Goal: Check status: Check status

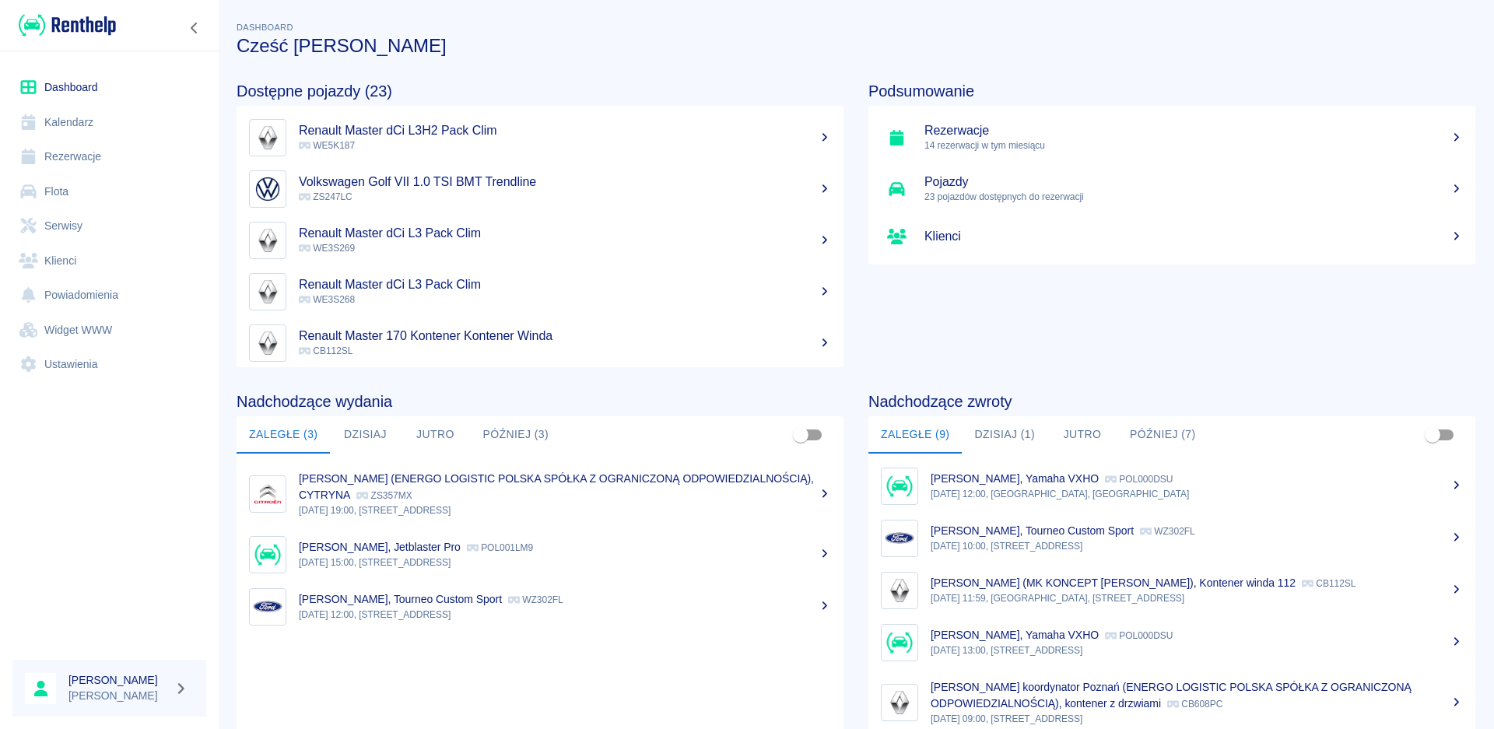
click at [359, 432] on button "Dzisiaj" at bounding box center [365, 434] width 70 height 37
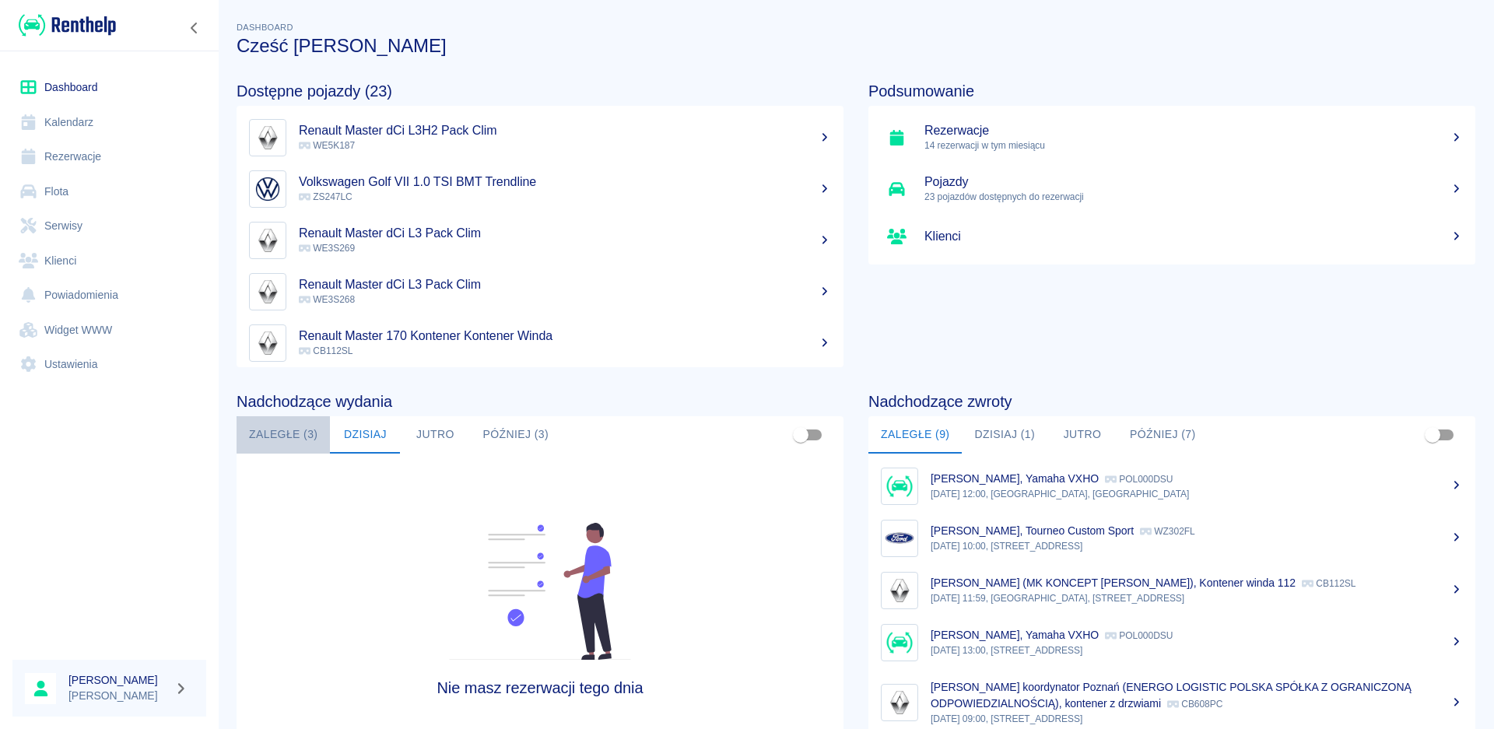
click at [303, 439] on button "Zaległe (3)" at bounding box center [283, 434] width 93 height 37
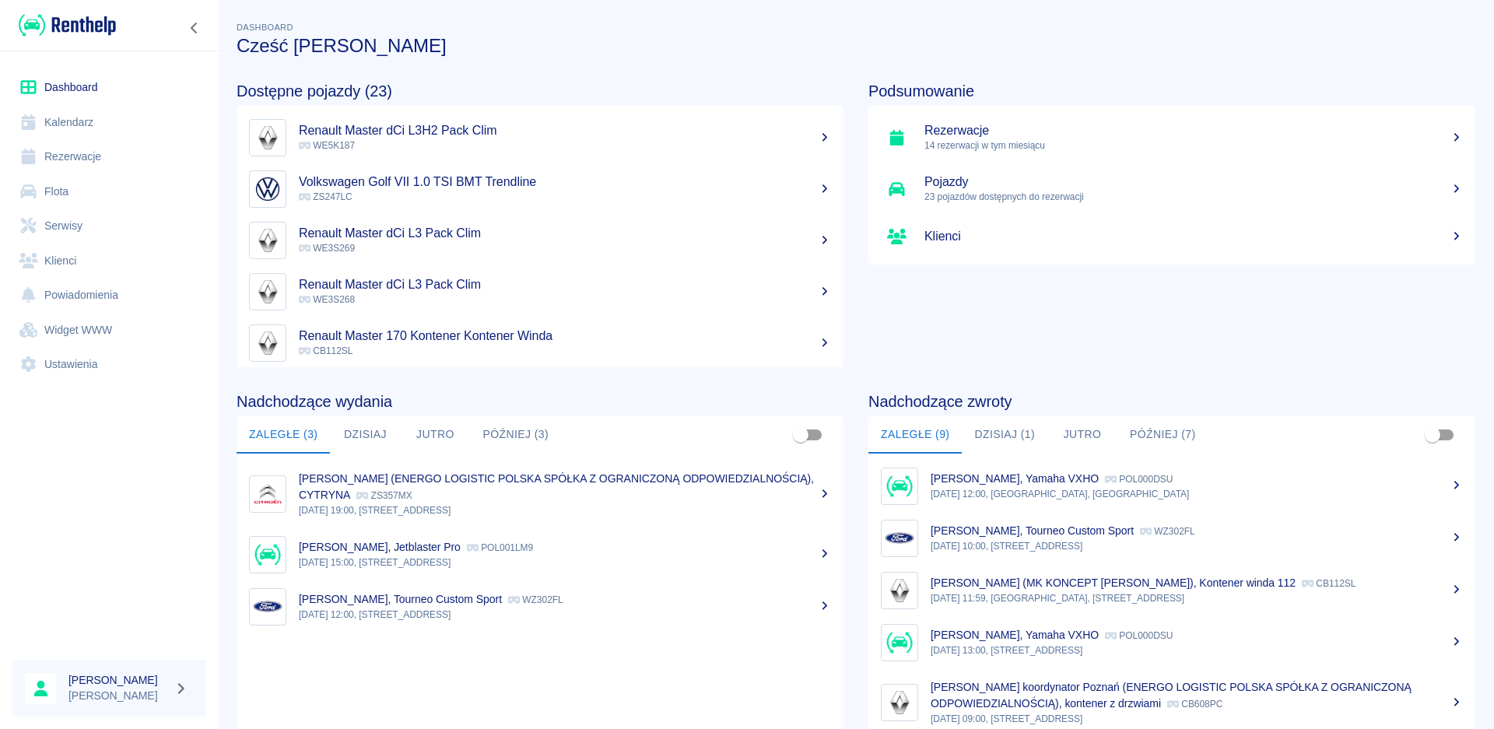
click at [360, 448] on button "Dzisiaj" at bounding box center [365, 434] width 70 height 37
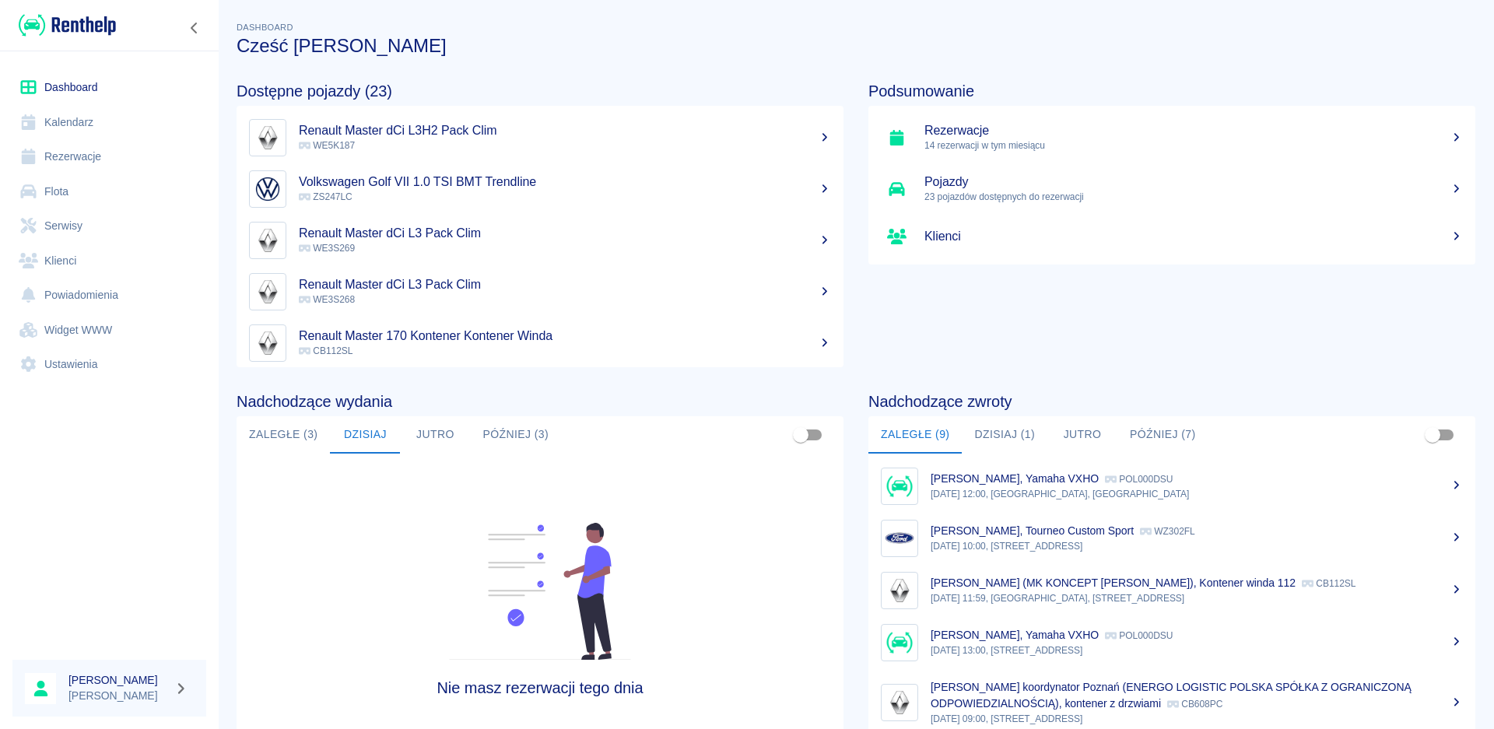
click at [434, 434] on button "Jutro" at bounding box center [435, 434] width 70 height 37
click at [521, 431] on button "Później (3)" at bounding box center [515, 434] width 91 height 37
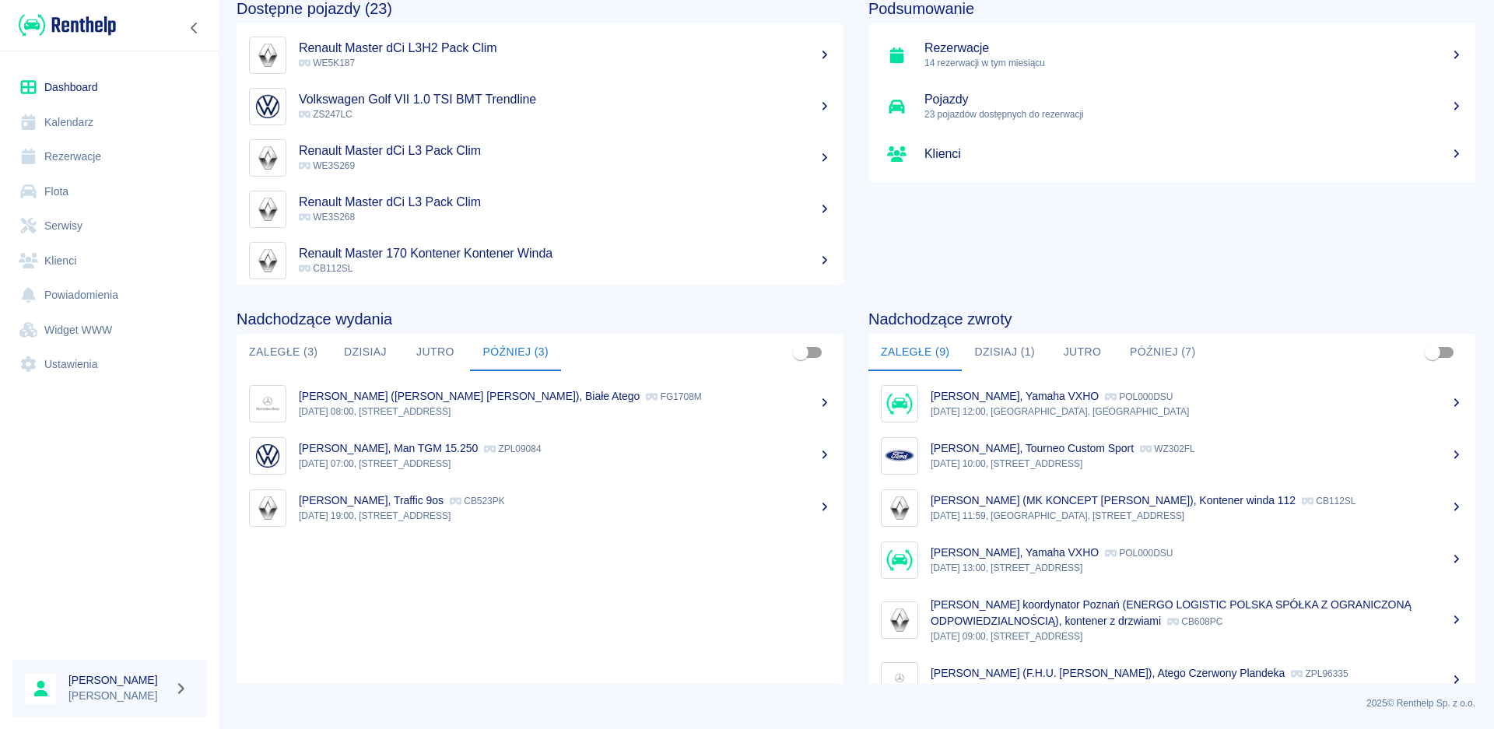
click at [1001, 350] on button "Dzisiaj (1)" at bounding box center [1005, 352] width 86 height 37
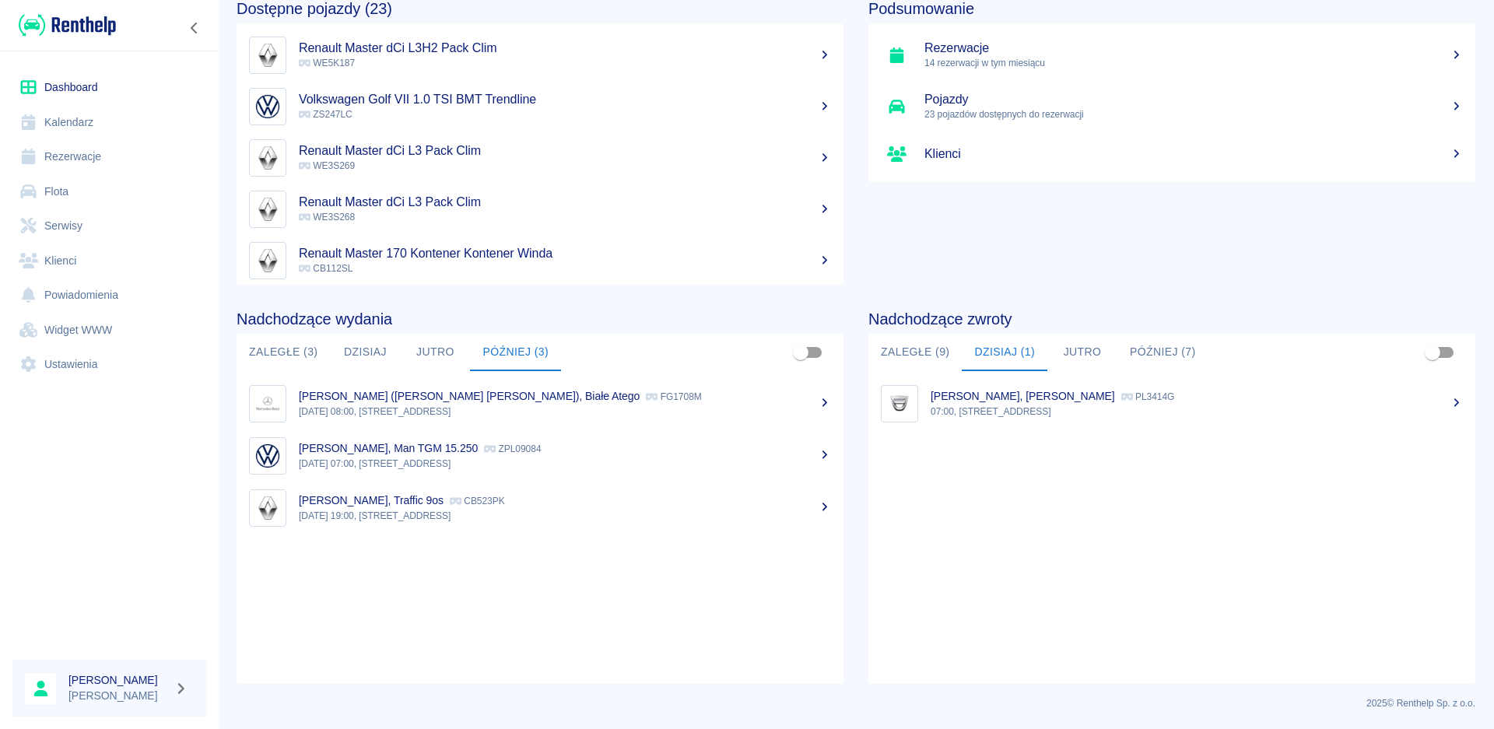
click at [1076, 349] on button "Jutro" at bounding box center [1083, 352] width 70 height 37
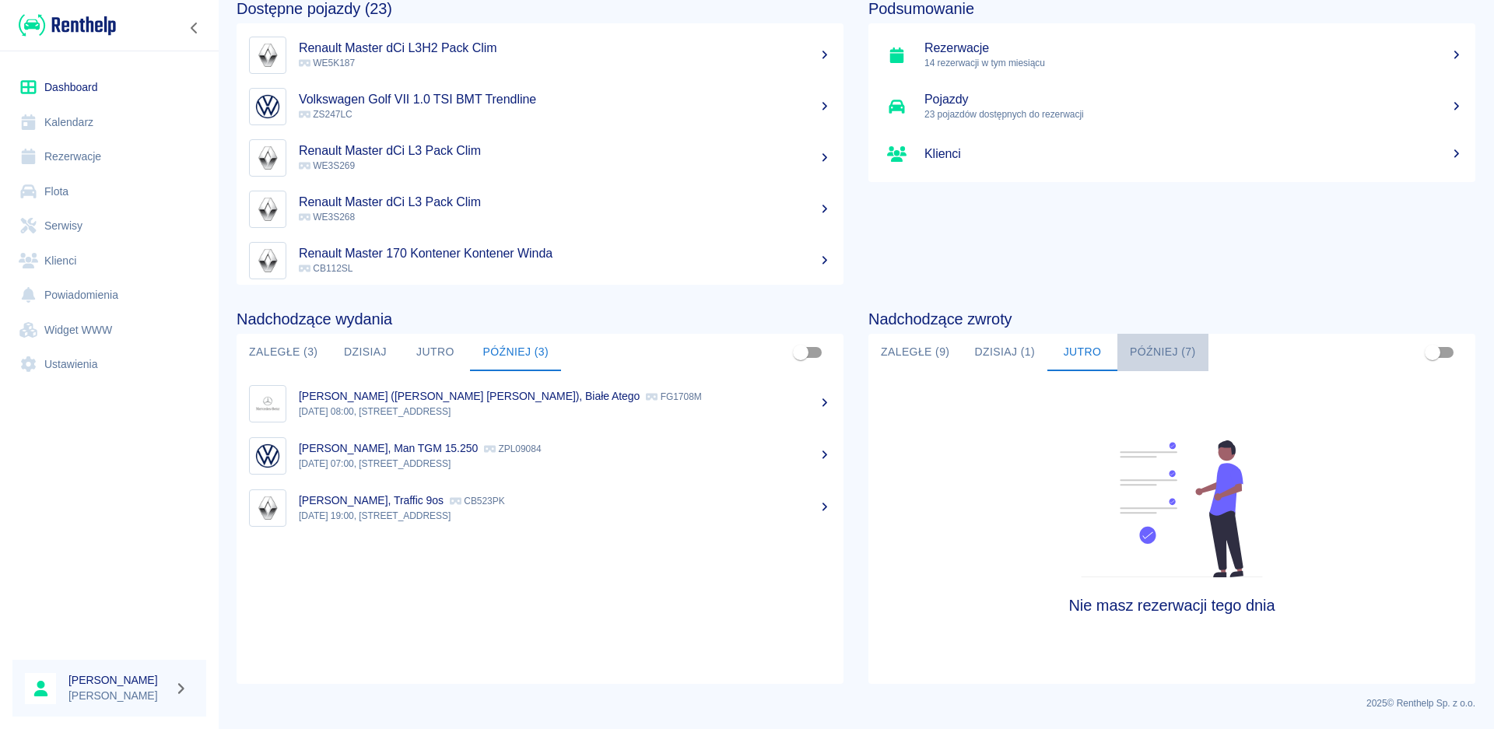
drag, startPoint x: 1144, startPoint y: 346, endPoint x: 1160, endPoint y: 362, distance: 22.0
click at [1145, 346] on button "Później (7)" at bounding box center [1163, 352] width 91 height 37
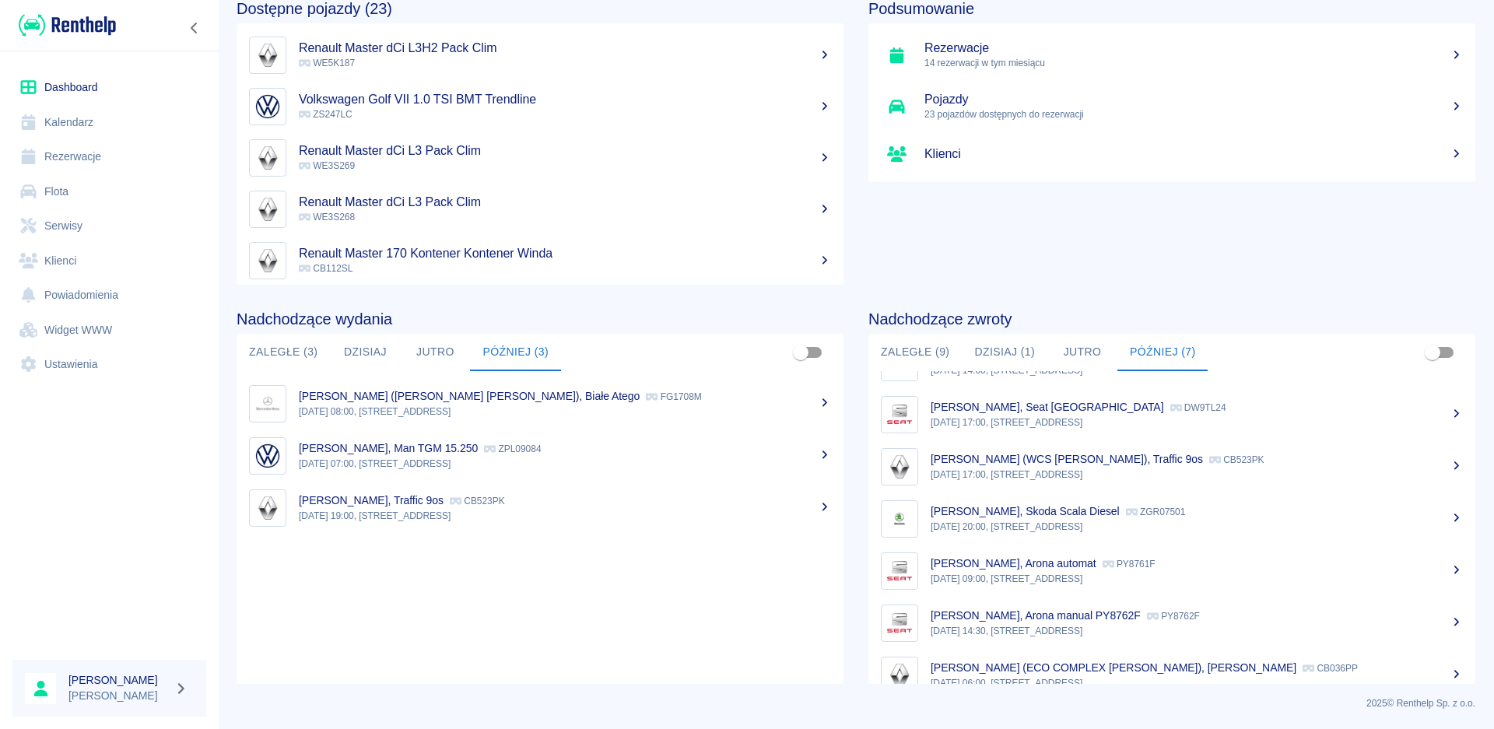
scroll to position [65, 0]
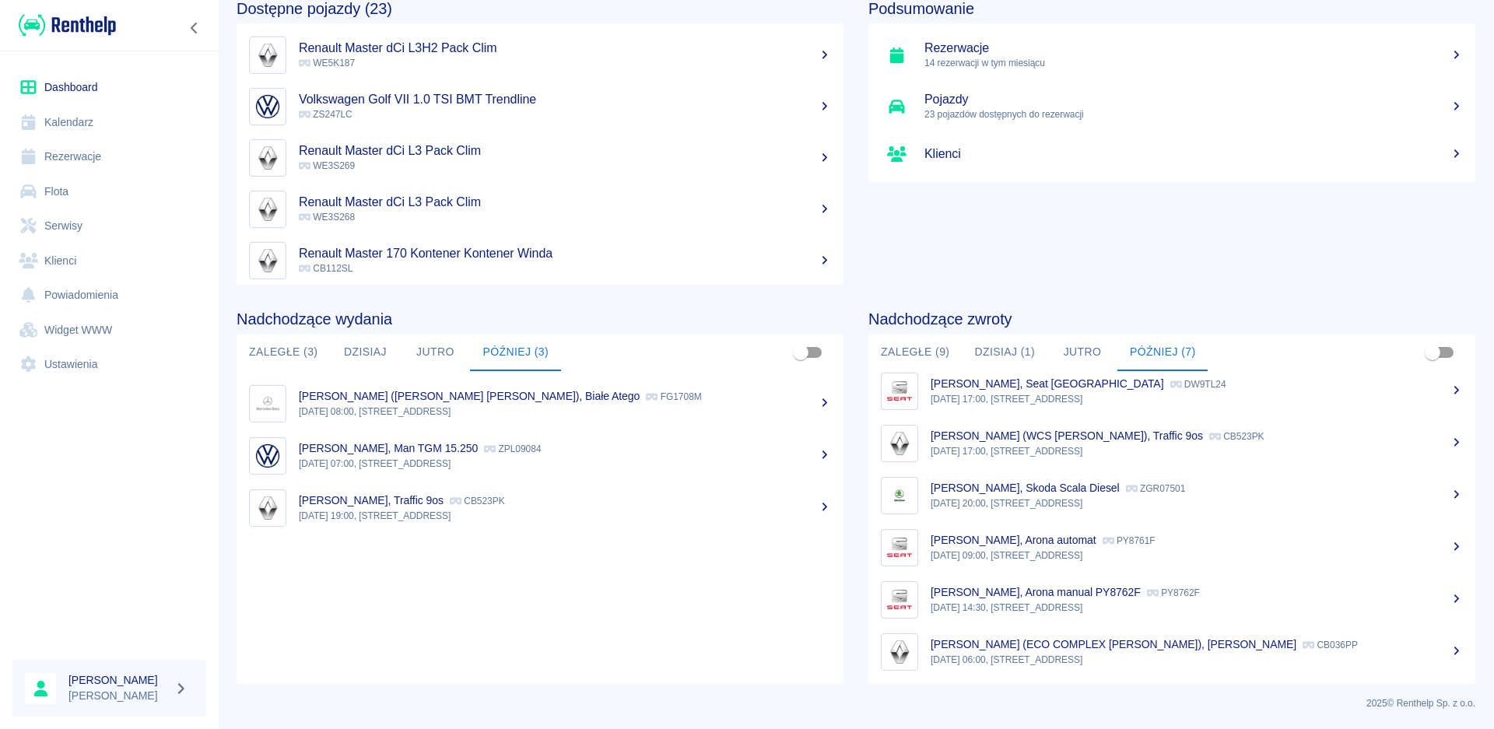
click at [443, 344] on button "Jutro" at bounding box center [435, 352] width 70 height 37
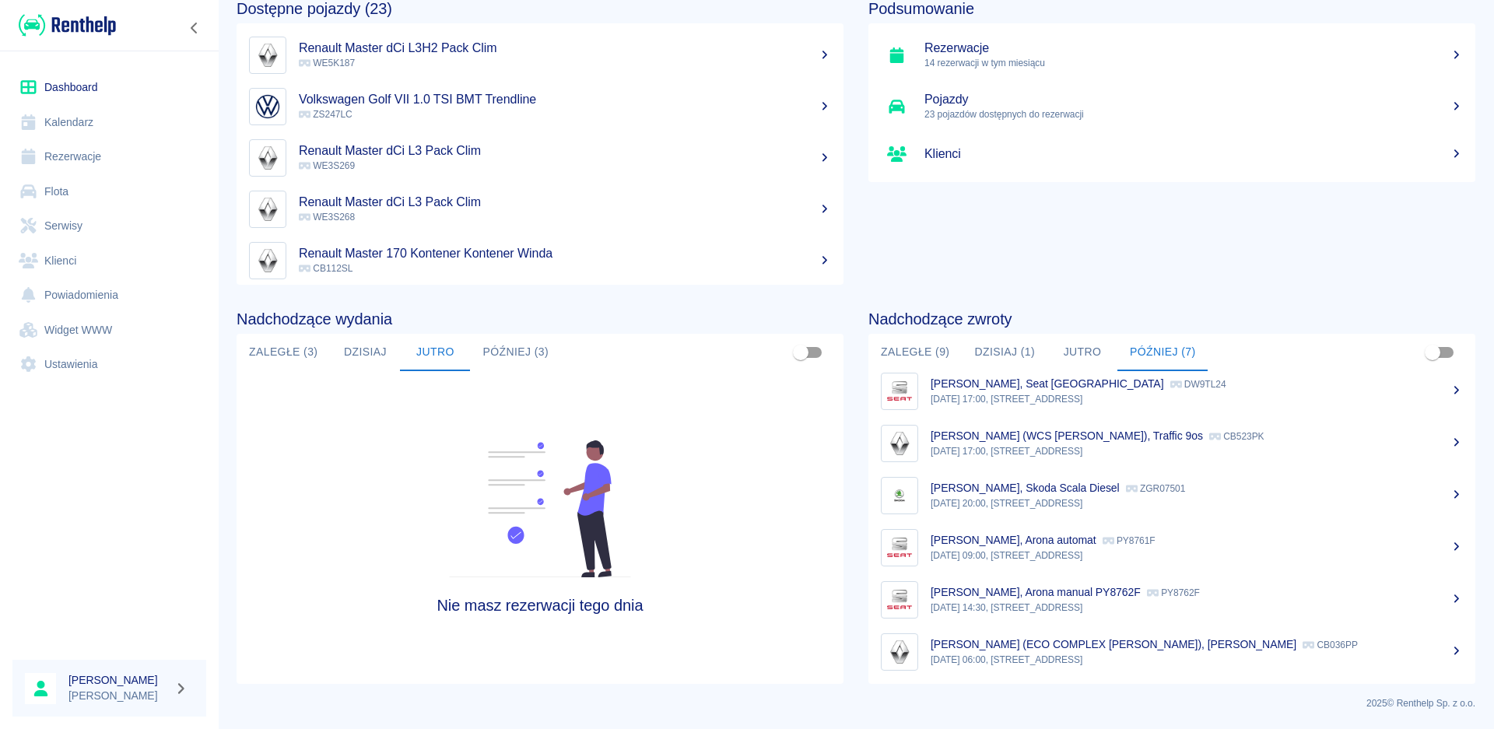
click at [380, 355] on button "Dzisiaj" at bounding box center [365, 352] width 70 height 37
drag, startPoint x: 288, startPoint y: 351, endPoint x: 296, endPoint y: 349, distance: 7.9
click at [289, 350] on button "Zaległe (3)" at bounding box center [283, 352] width 93 height 37
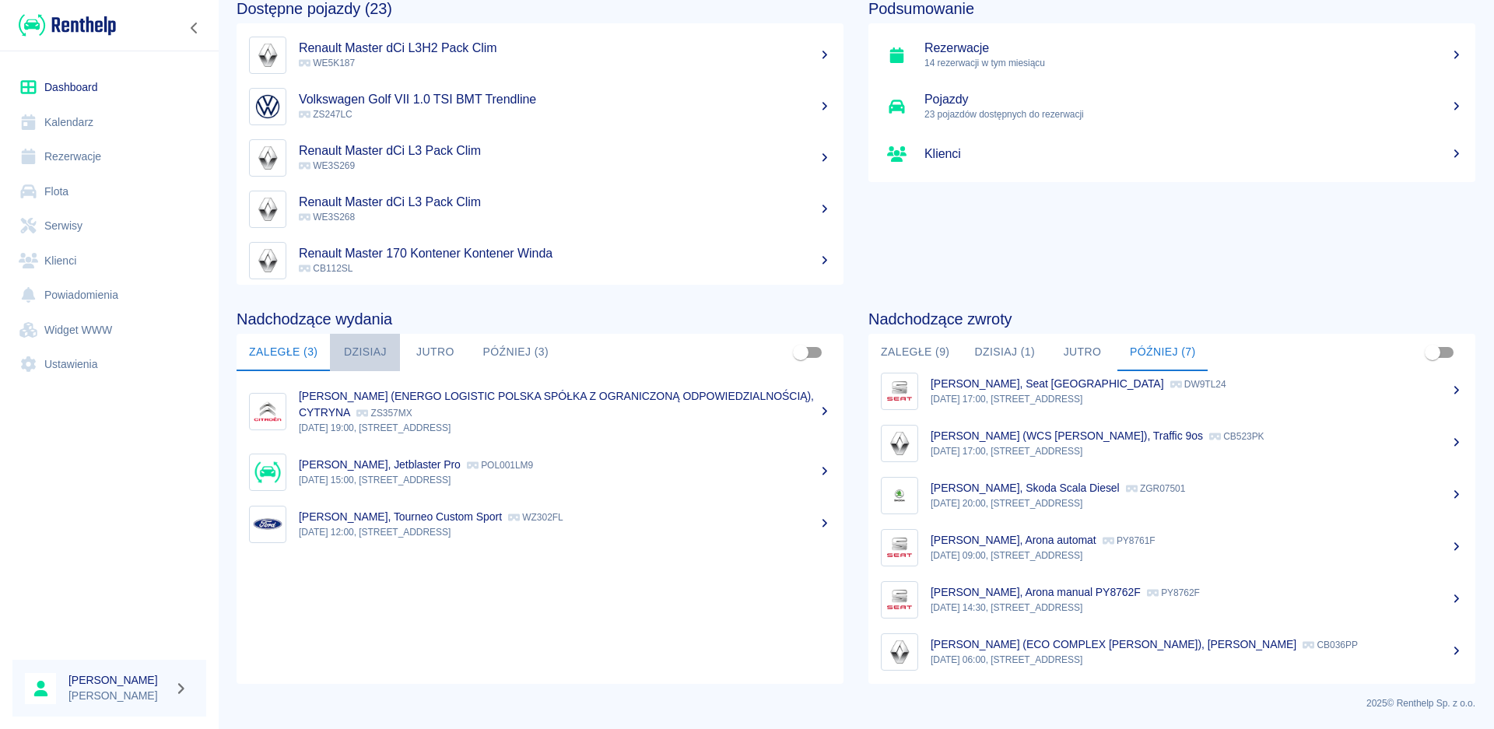
drag, startPoint x: 365, startPoint y: 358, endPoint x: 374, endPoint y: 355, distance: 9.1
click at [366, 356] on button "Dzisiaj" at bounding box center [365, 352] width 70 height 37
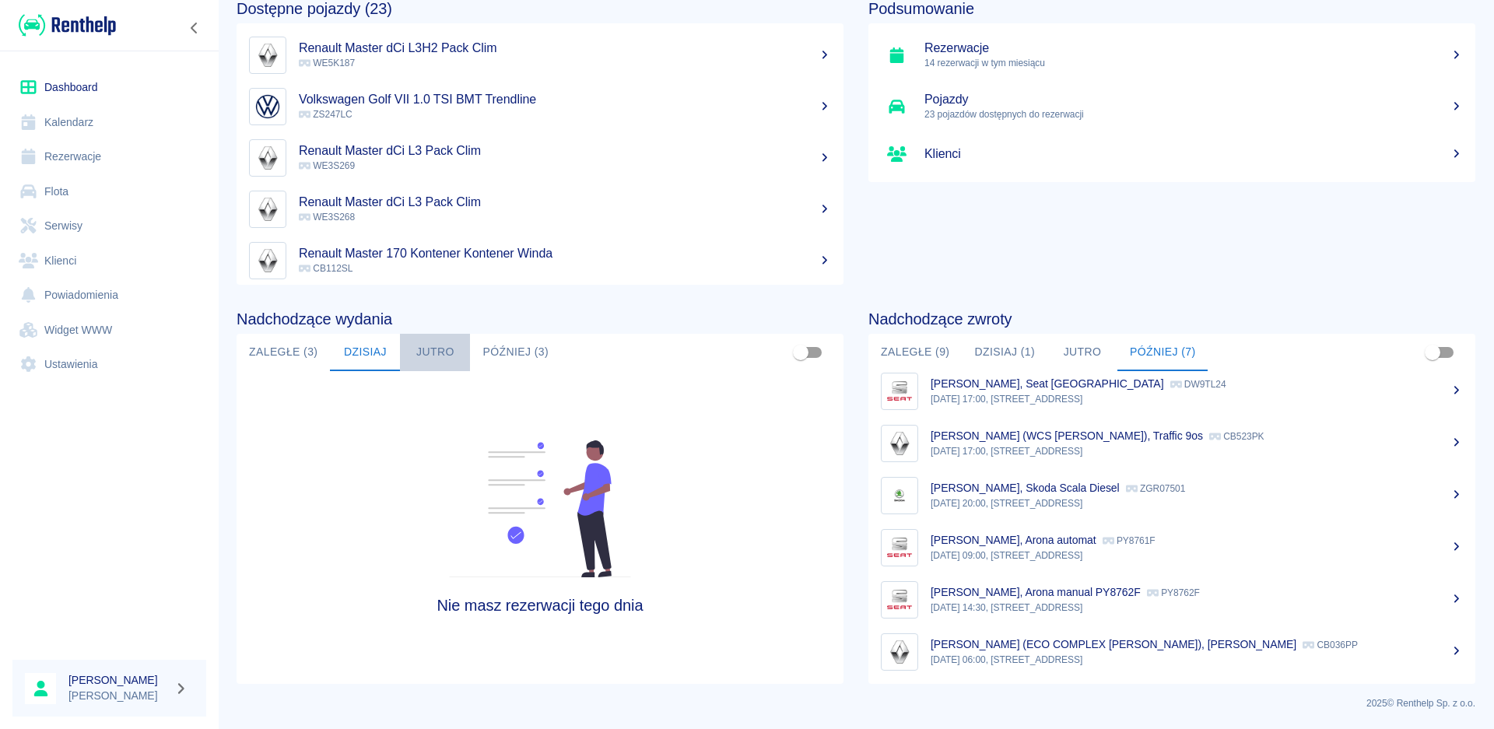
click at [417, 351] on button "Jutro" at bounding box center [435, 352] width 70 height 37
click at [482, 356] on button "Później (3)" at bounding box center [515, 352] width 91 height 37
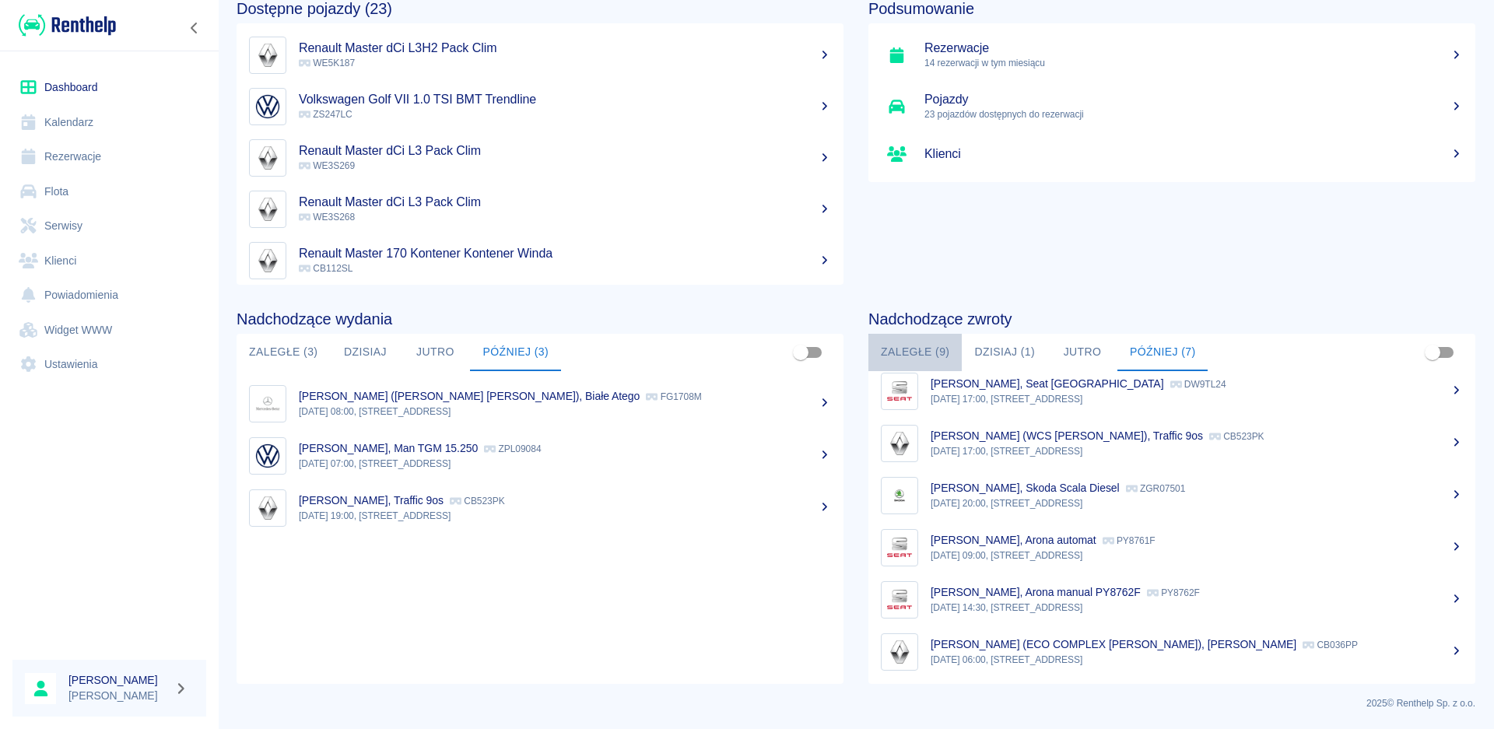
click at [894, 346] on button "Zaległe (9)" at bounding box center [915, 352] width 93 height 37
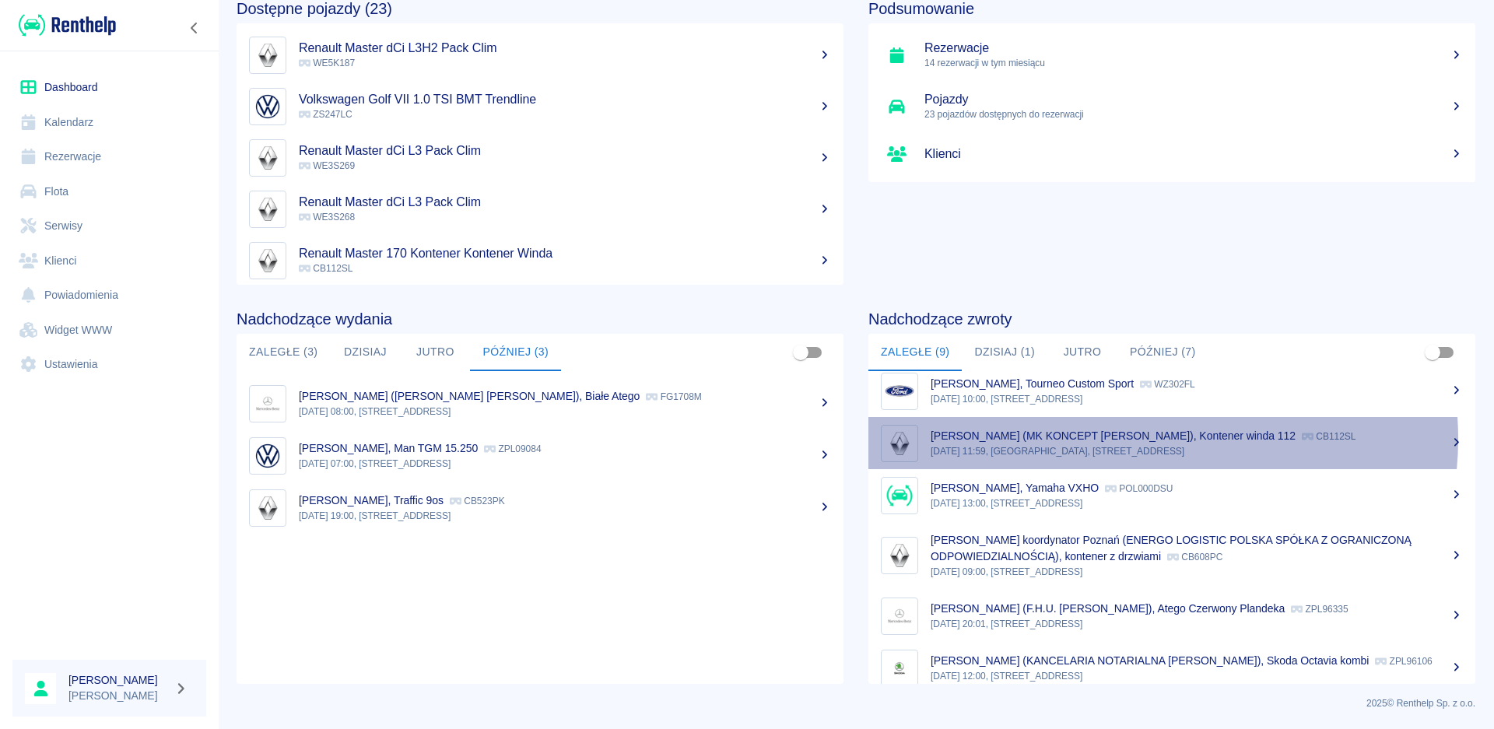
click at [1134, 439] on p "[PERSON_NAME] (MK KONCEPT [PERSON_NAME]), Kontener winda 112" at bounding box center [1113, 436] width 365 height 12
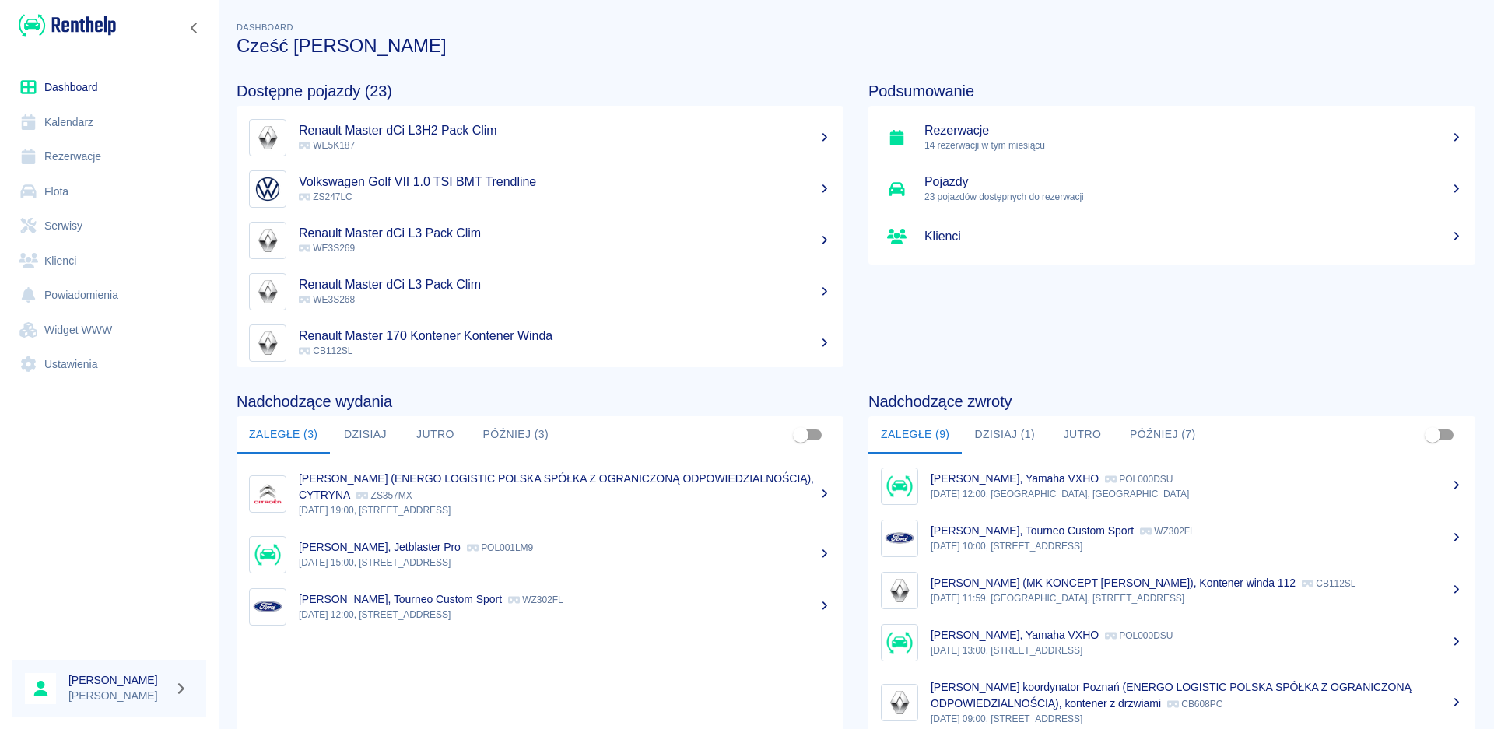
click at [1002, 437] on button "Dzisiaj (1)" at bounding box center [1005, 434] width 86 height 37
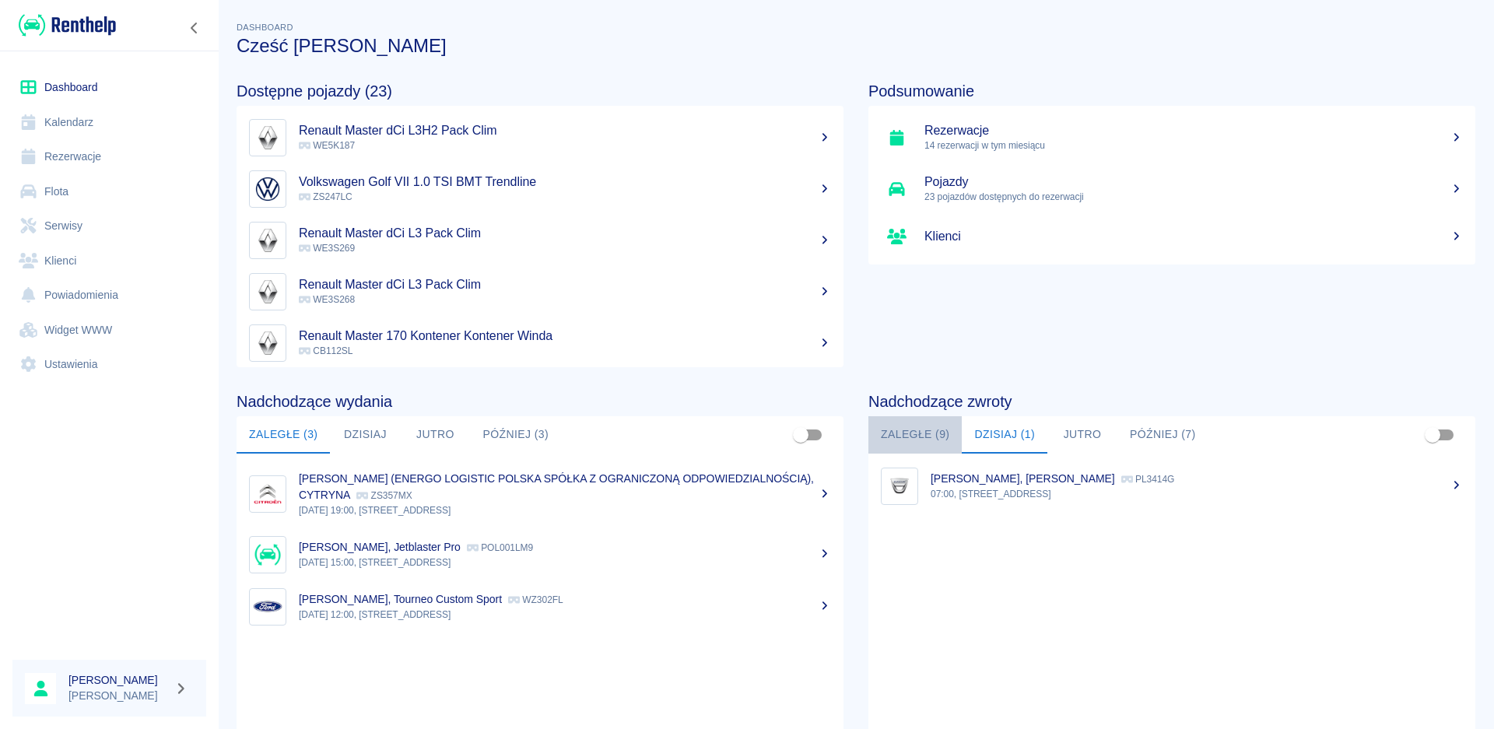
click at [905, 428] on button "Zaległe (9)" at bounding box center [915, 434] width 93 height 37
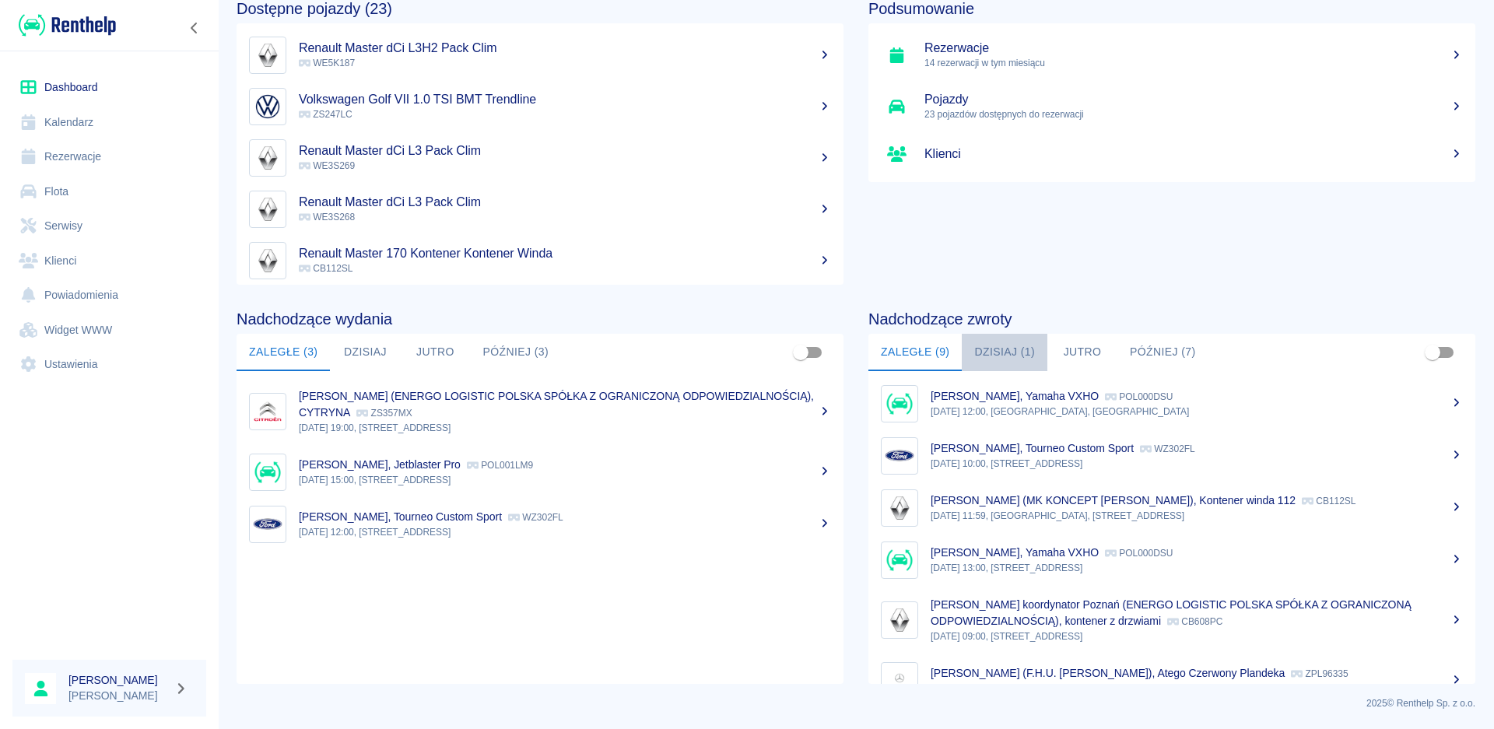
click at [1006, 351] on button "Dzisiaj (1)" at bounding box center [1005, 352] width 86 height 37
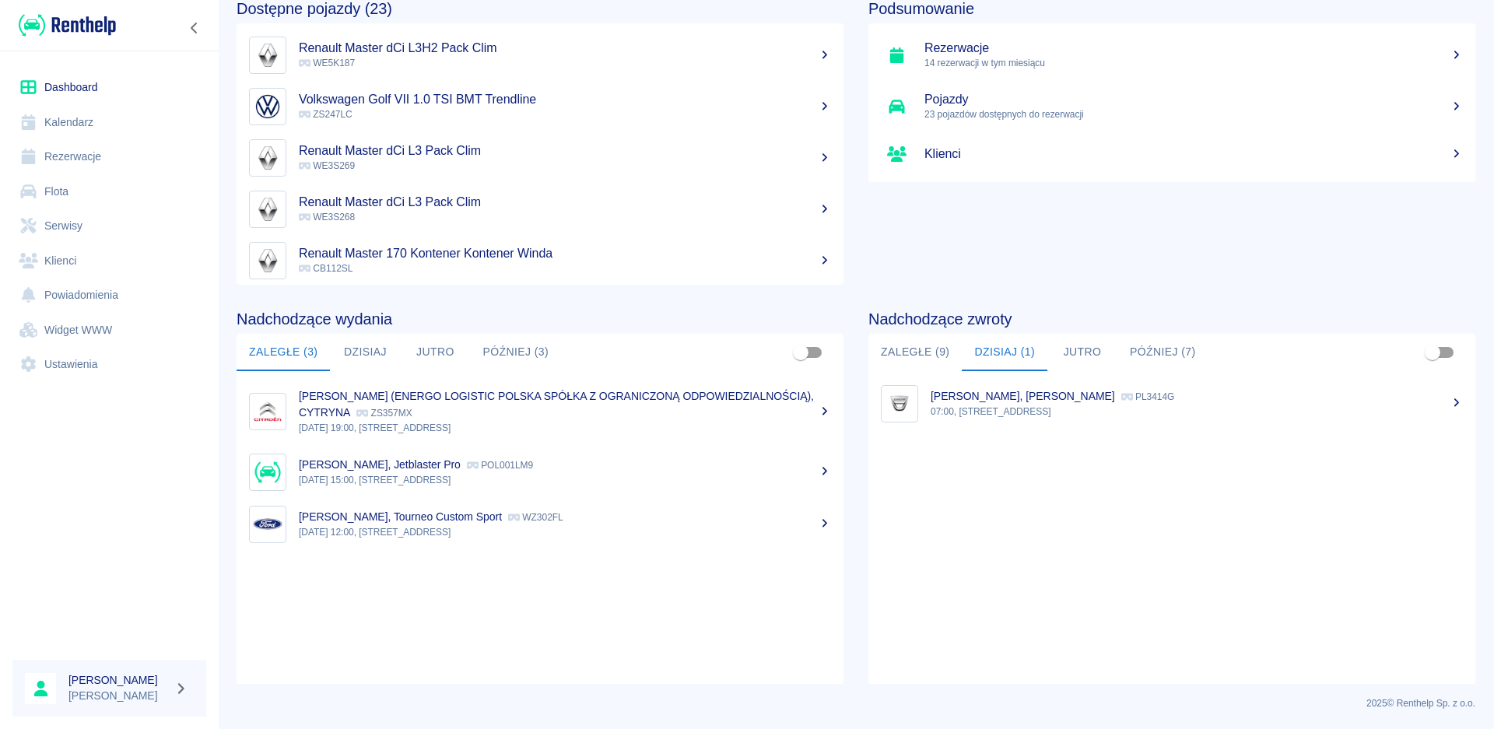
click at [1088, 345] on button "Jutro" at bounding box center [1083, 352] width 70 height 37
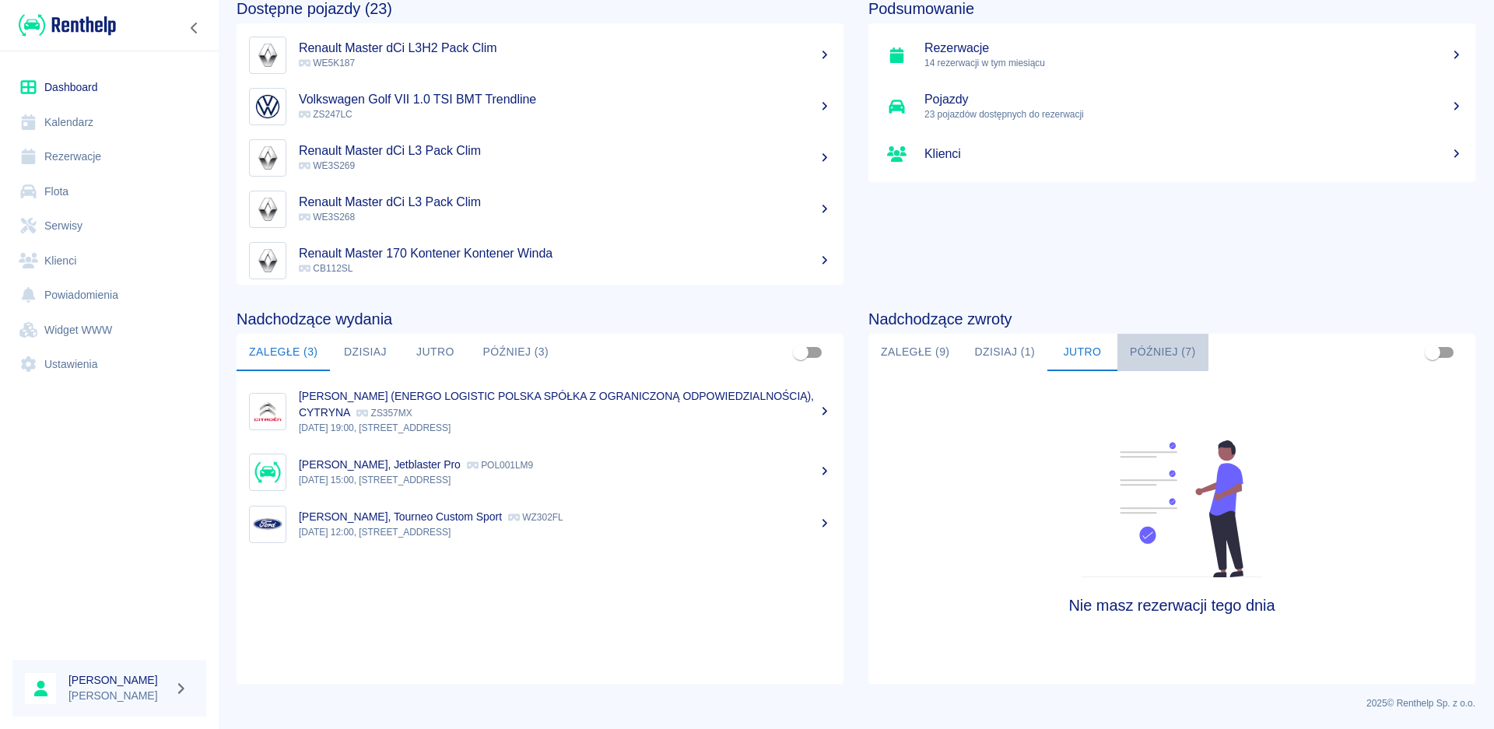
click at [1167, 347] on button "Później (7)" at bounding box center [1163, 352] width 91 height 37
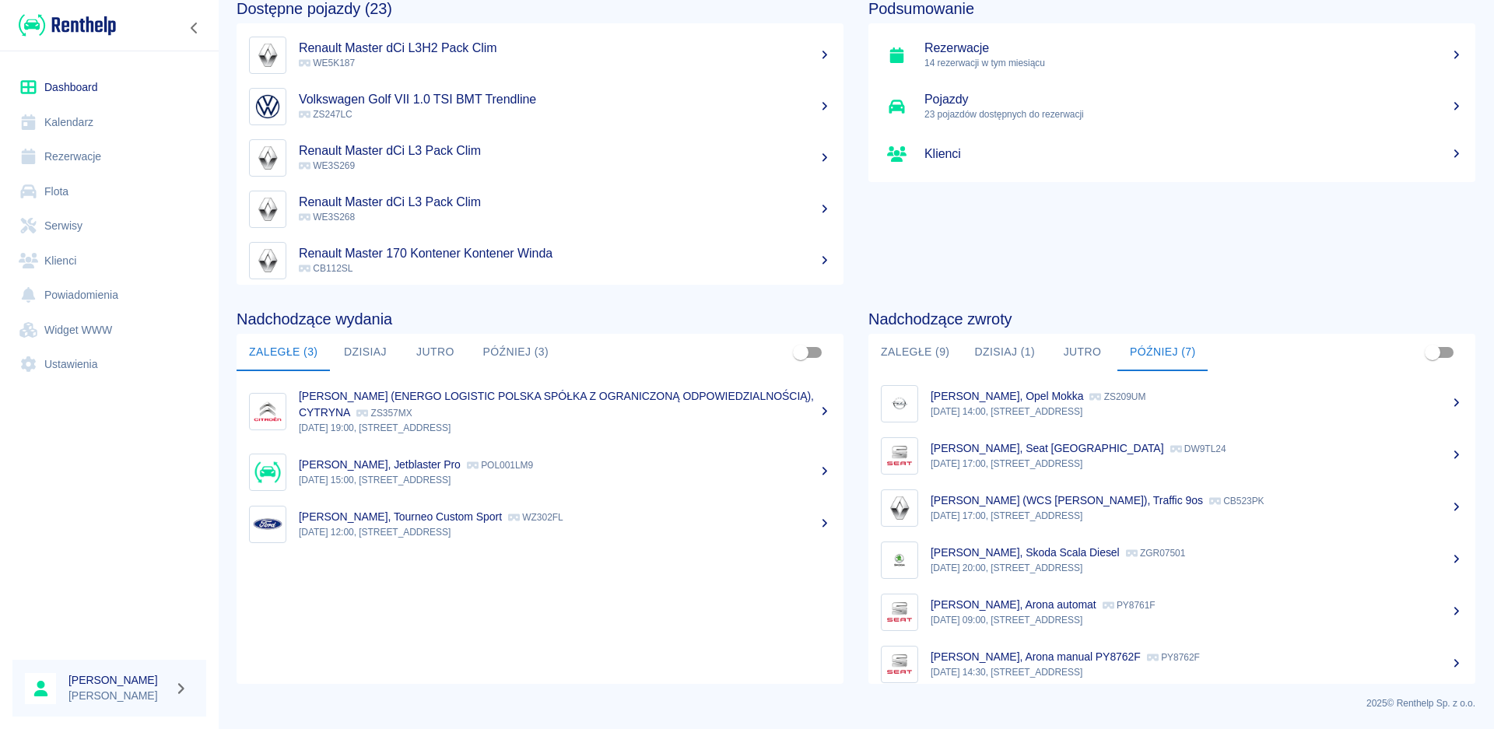
click at [339, 355] on button "Dzisiaj" at bounding box center [365, 352] width 70 height 37
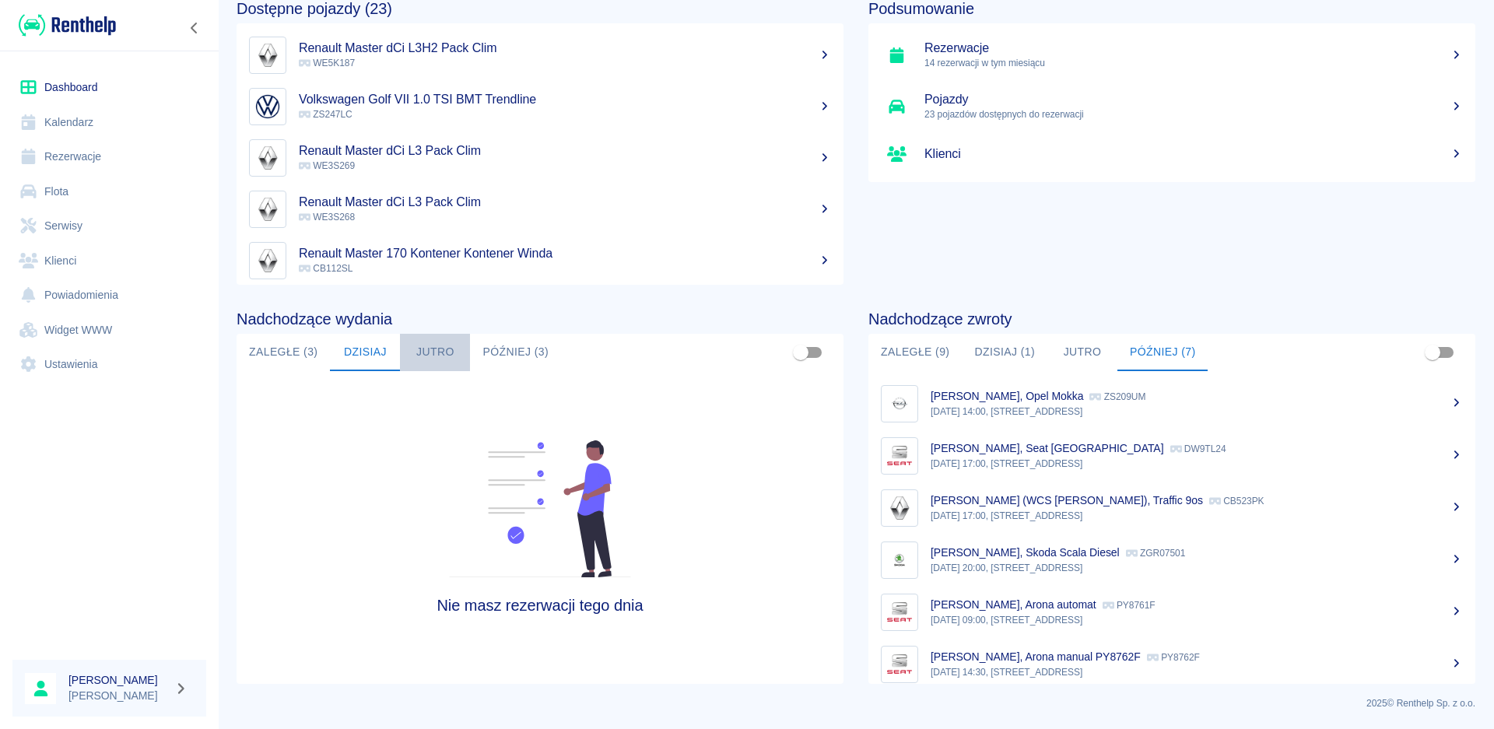
click at [429, 342] on button "Jutro" at bounding box center [435, 352] width 70 height 37
click at [502, 338] on button "Później (3)" at bounding box center [515, 352] width 91 height 37
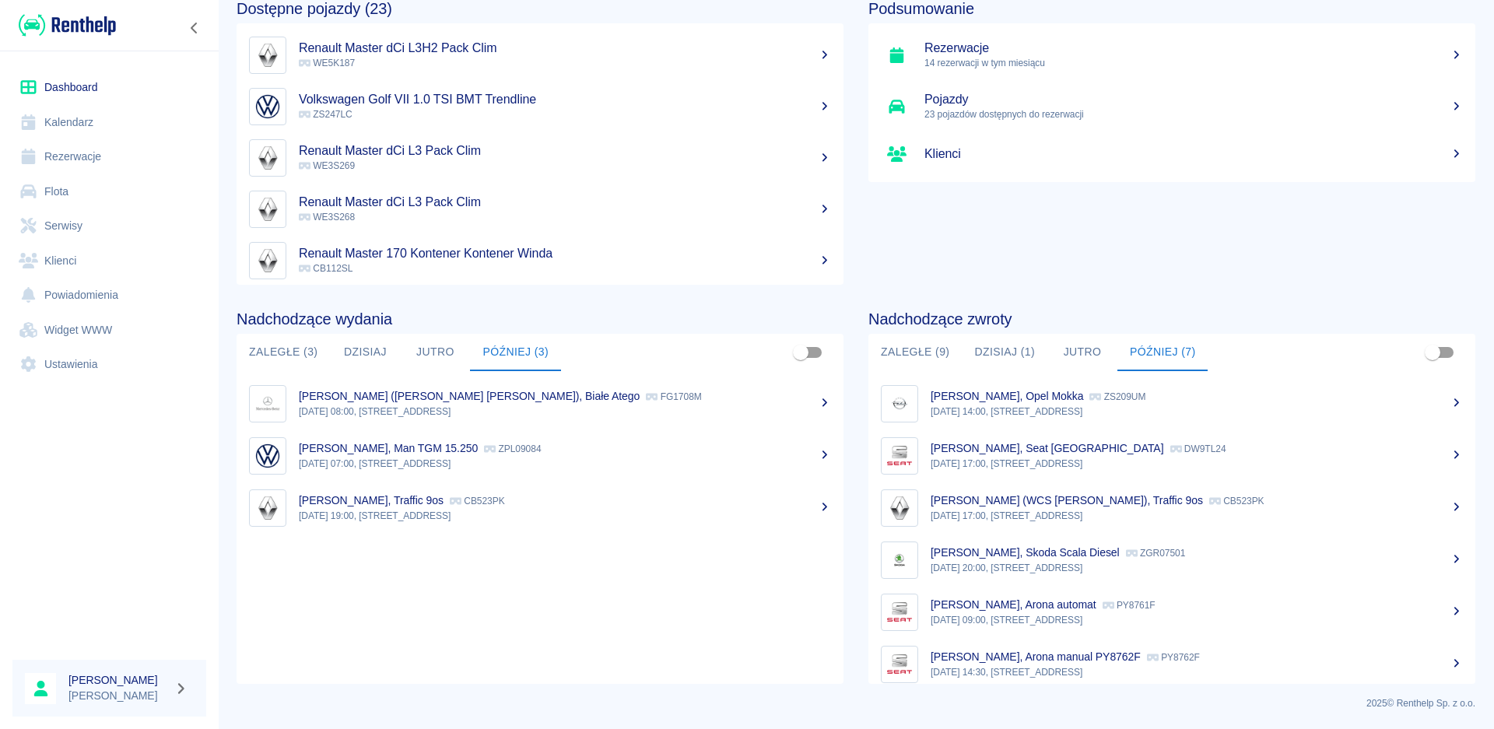
click at [342, 351] on button "Dzisiaj" at bounding box center [365, 352] width 70 height 37
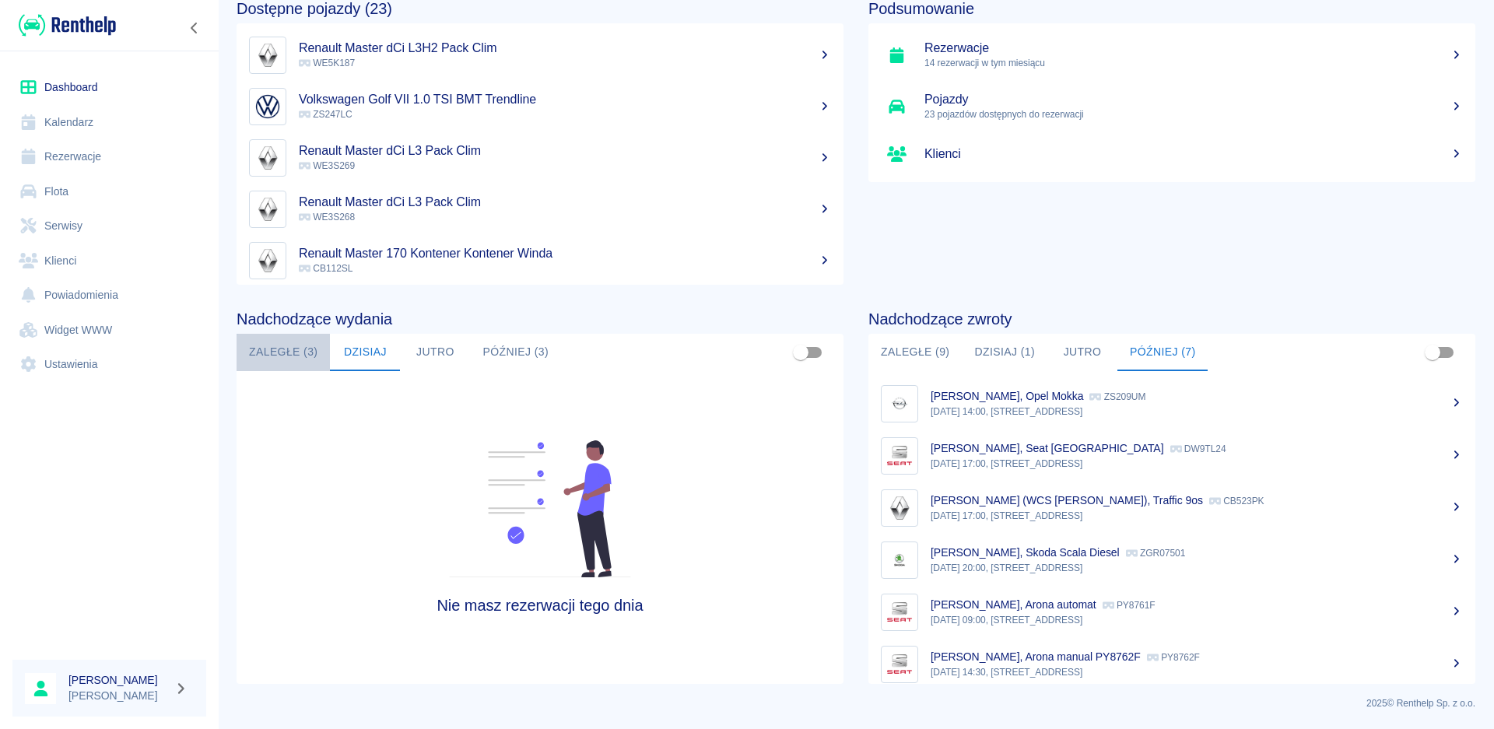
click at [293, 350] on button "Zaległe (3)" at bounding box center [283, 352] width 93 height 37
